Goal: Use online tool/utility: Utilize a website feature to perform a specific function

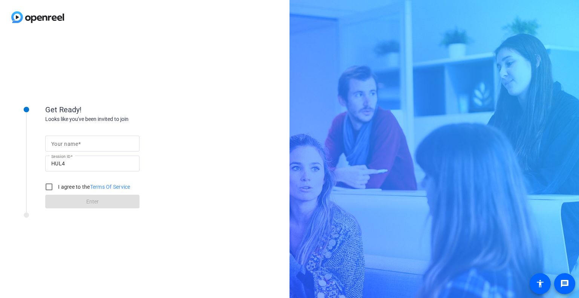
click at [99, 141] on input "Your name" at bounding box center [92, 143] width 82 height 9
type input "[PERSON_NAME]"
click at [54, 184] on input "I agree to the Terms Of Service" at bounding box center [48, 186] width 15 height 15
checkbox input "true"
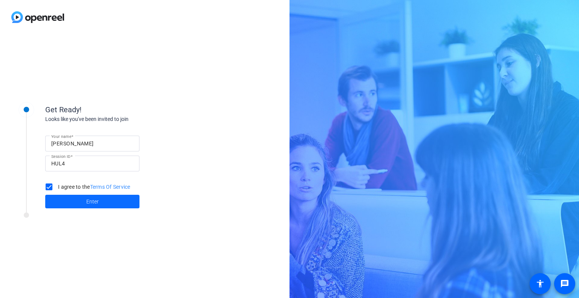
click at [64, 200] on span at bounding box center [92, 201] width 94 height 18
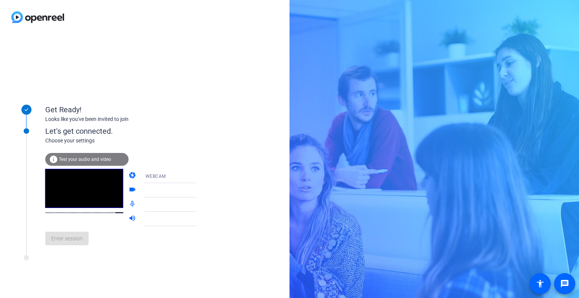
click at [180, 179] on mat-form-field "WEBCAM" at bounding box center [175, 176] width 72 height 14
click at [65, 240] on span "Enter session" at bounding box center [66, 239] width 31 height 8
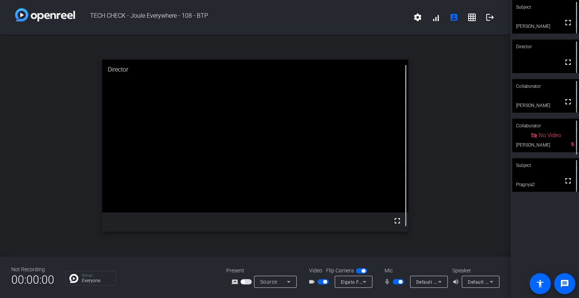
click at [393, 282] on span "button" at bounding box center [398, 281] width 11 height 5
click at [397, 283] on span "button" at bounding box center [398, 281] width 11 height 5
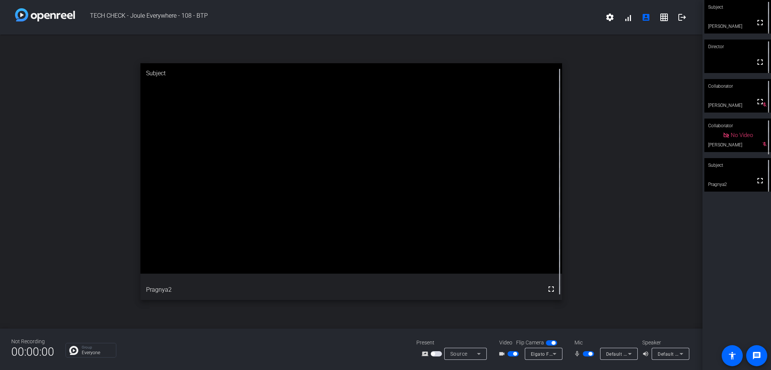
click at [578, 292] on div "Subject fullscreen [PERSON_NAME] Director fullscreen Collaborator fullscreen [P…" at bounding box center [737, 185] width 69 height 370
click at [578, 22] on mat-icon "fullscreen" at bounding box center [760, 22] width 9 height 9
click at [511, 298] on span "button" at bounding box center [513, 353] width 11 height 5
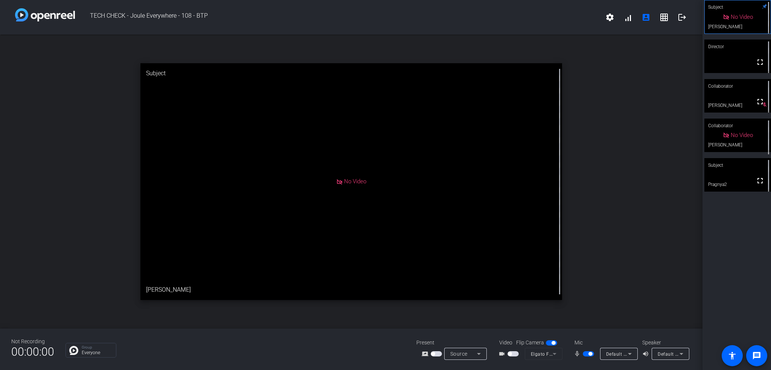
click at [511, 298] on span "button" at bounding box center [510, 354] width 4 height 4
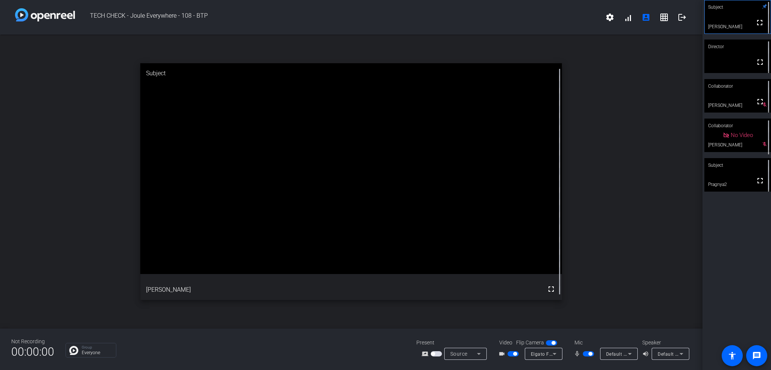
click at [578, 287] on div "Subject fullscreen [PERSON_NAME] Director fullscreen Collaborator fullscreen [P…" at bounding box center [737, 185] width 69 height 370
click at [578, 255] on div "Subject fullscreen [PERSON_NAME] Director fullscreen Collaborator fullscreen [P…" at bounding box center [737, 185] width 69 height 370
click at [578, 58] on video at bounding box center [738, 57] width 67 height 34
click at [578, 161] on div "Subject" at bounding box center [738, 165] width 67 height 14
click at [578, 51] on div "Director" at bounding box center [738, 47] width 67 height 14
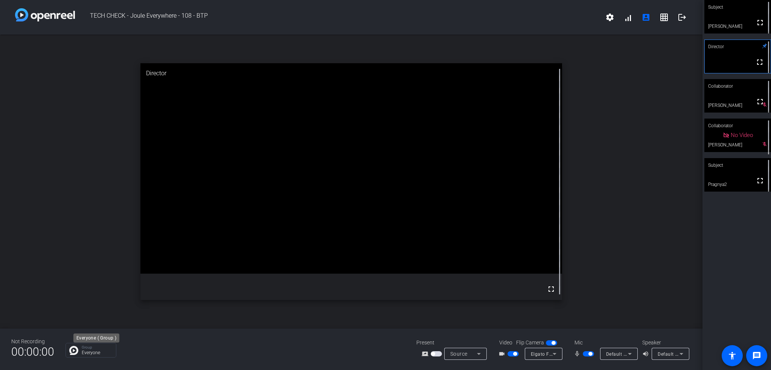
click at [87, 298] on p "Everyone" at bounding box center [97, 353] width 31 height 5
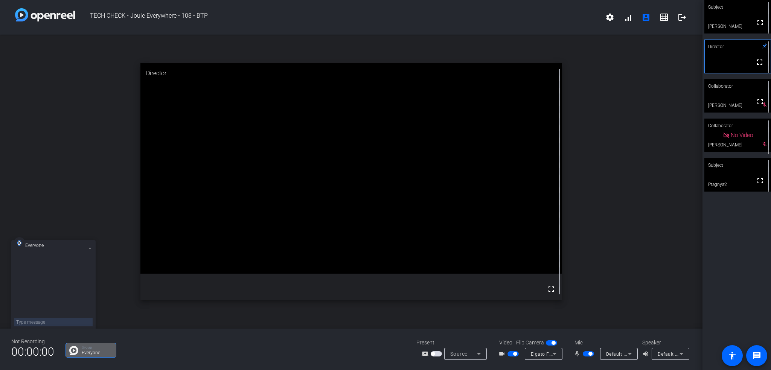
click at [139, 298] on div "open_in_new Director fullscreen" at bounding box center [351, 182] width 703 height 294
click at [203, 298] on div "Group Everyone" at bounding box center [236, 350] width 340 height 15
click at [578, 236] on div "Subject fullscreen [PERSON_NAME] Director fullscreen Collaborator fullscreen [P…" at bounding box center [737, 185] width 69 height 370
click at [90, 250] on icon at bounding box center [90, 248] width 3 height 3
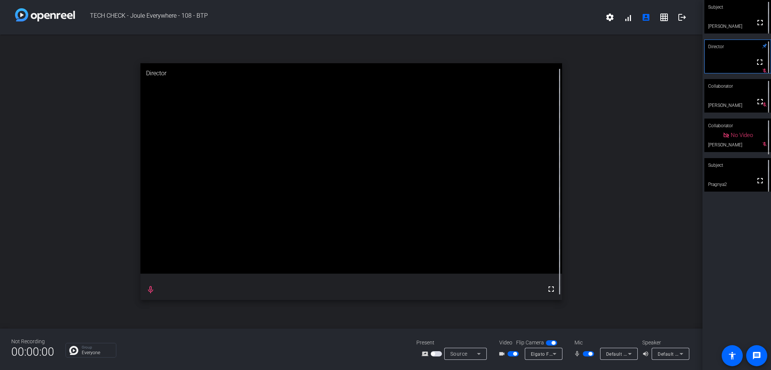
click at [578, 298] on span "button" at bounding box center [588, 353] width 11 height 5
click at [578, 298] on span "Default - Microphone (USB PnP Audio Device) (0d8c:0134)" at bounding box center [670, 354] width 128 height 6
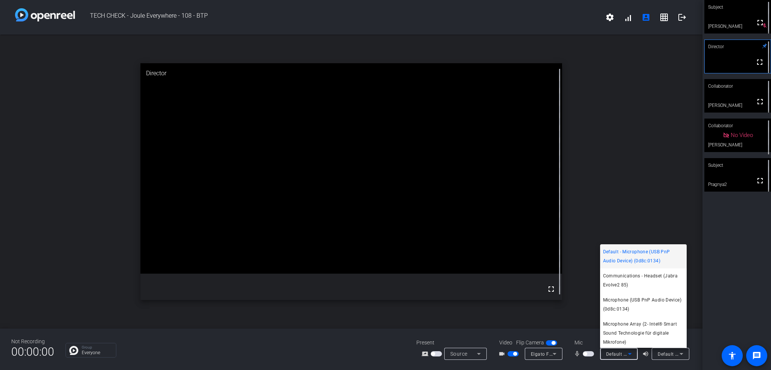
click at [578, 292] on div at bounding box center [385, 185] width 771 height 370
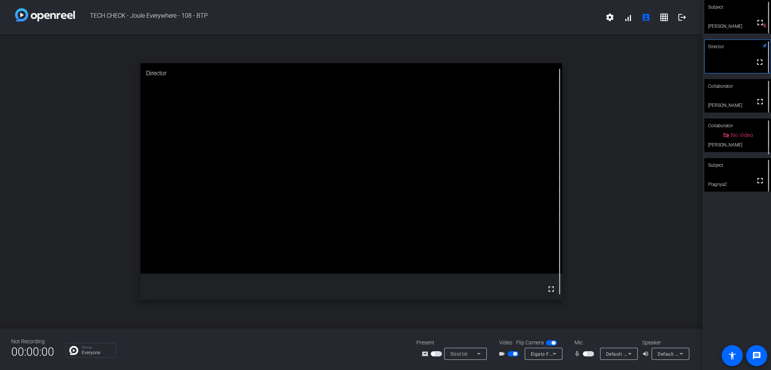
click at [578, 298] on span "button" at bounding box center [588, 353] width 11 height 5
click at [578, 298] on icon at bounding box center [630, 354] width 9 height 9
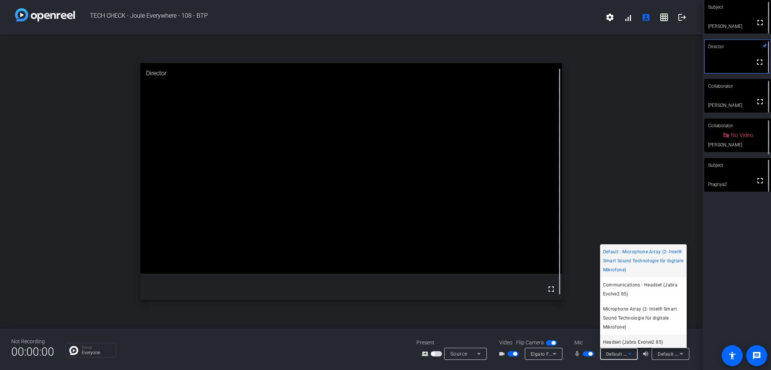
click at [578, 298] on span "Headset (Jabra Evolve2 85)" at bounding box center [633, 342] width 60 height 9
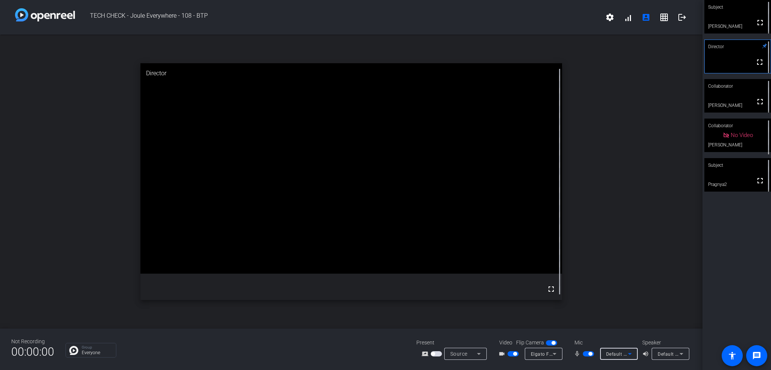
scroll to position [2, 0]
click at [578, 298] on icon at bounding box center [630, 354] width 9 height 9
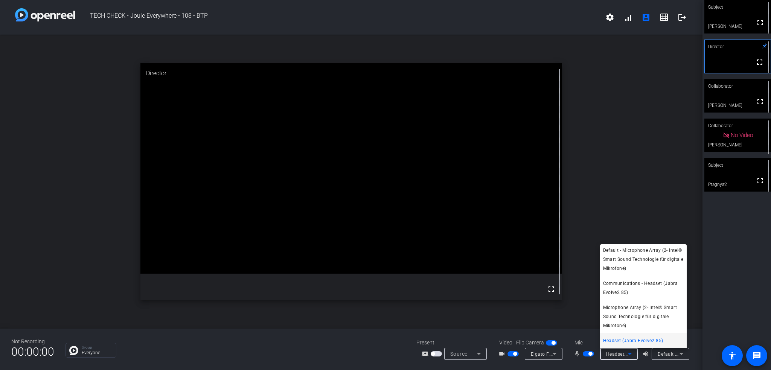
click at [578, 298] on div at bounding box center [385, 185] width 771 height 370
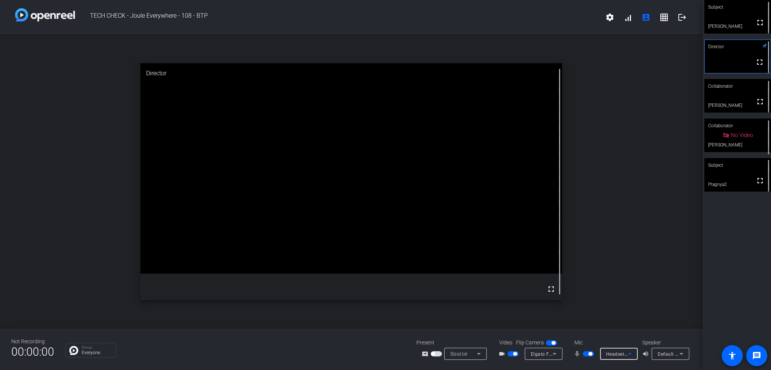
click at [578, 298] on span "Headset (Jabra Evolve2 85)" at bounding box center [636, 354] width 61 height 6
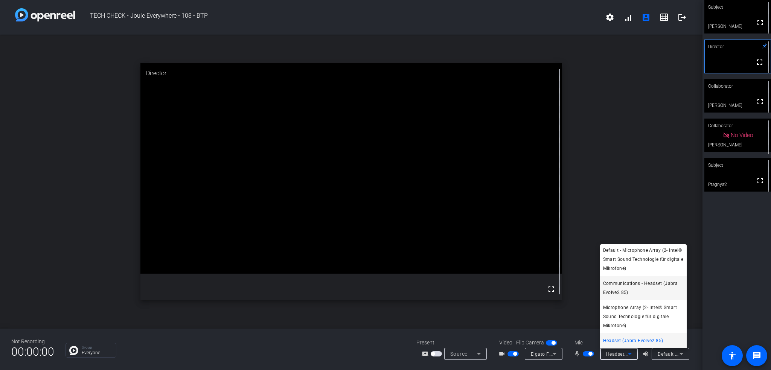
click at [578, 281] on span "Communications - Headset (Jabra Evolve2 85)" at bounding box center [643, 288] width 81 height 18
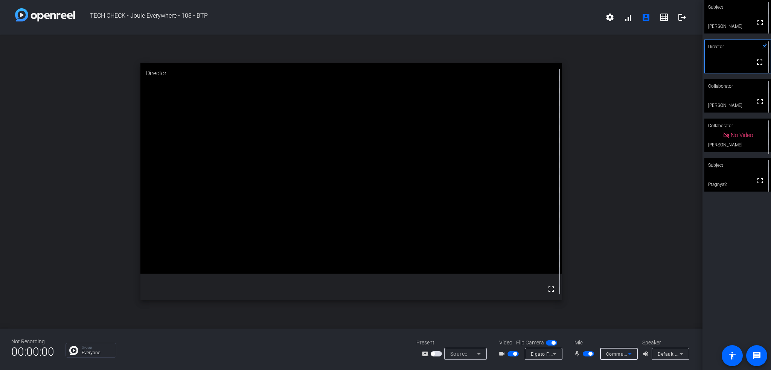
click at [578, 298] on span "Communications - Headset (Jabra Evolve2 85)" at bounding box center [658, 354] width 104 height 6
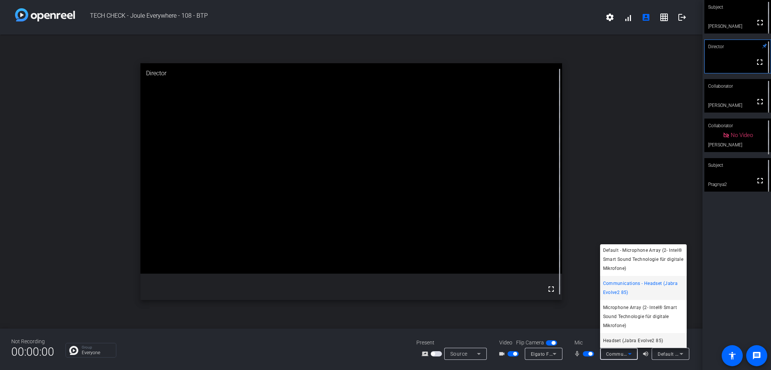
click at [578, 298] on span "Headset (Jabra Evolve2 85)" at bounding box center [633, 340] width 60 height 9
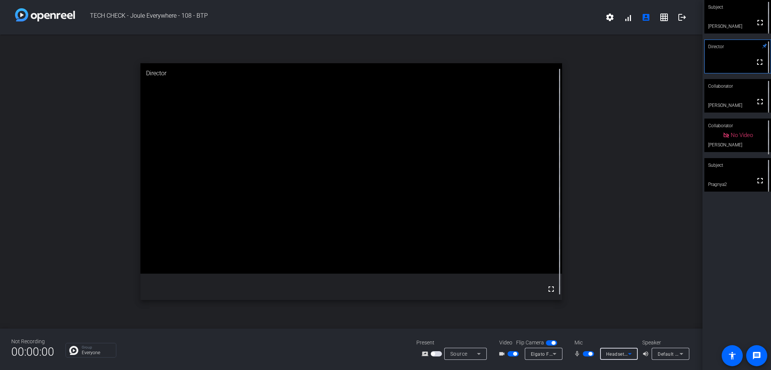
click at [578, 266] on div "Subject fullscreen [PERSON_NAME] Director fullscreen Collaborator fullscreen [P…" at bounding box center [737, 185] width 69 height 370
